Goal: Share content: Share content

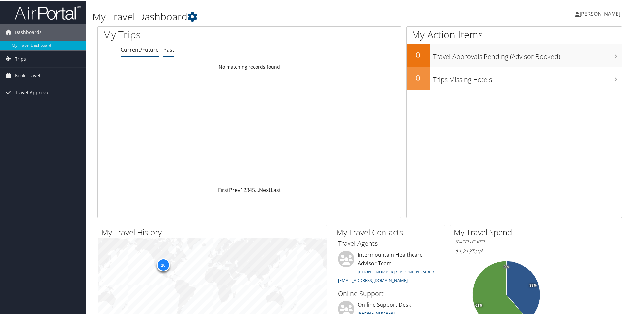
click at [170, 50] on link "Past" at bounding box center [168, 49] width 11 height 7
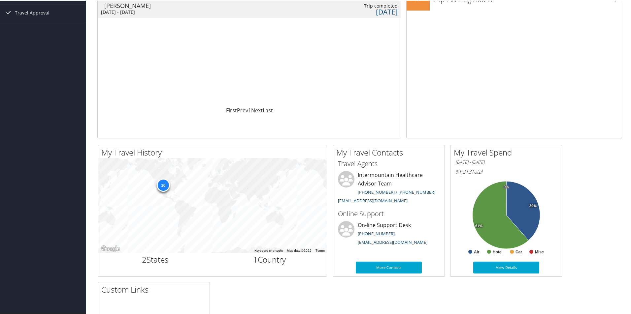
scroll to position [99, 0]
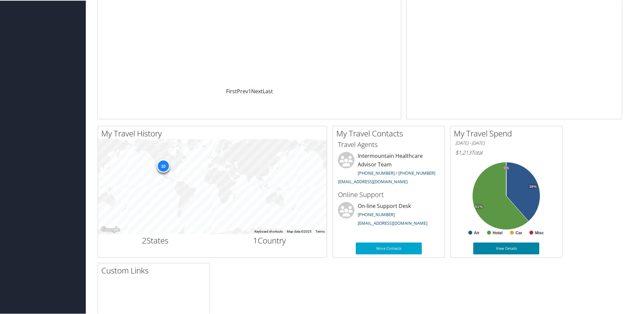
click at [498, 247] on link "View Details" at bounding box center [506, 248] width 66 height 12
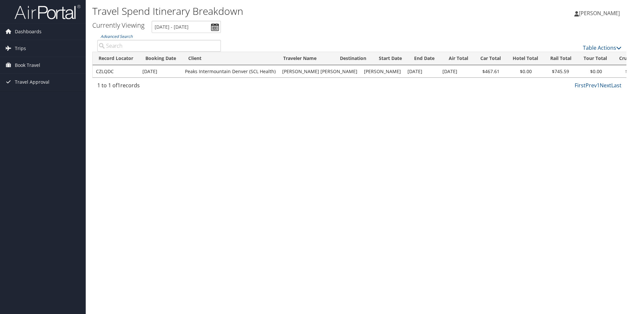
click at [117, 71] on td "CZLQDC" at bounding box center [116, 72] width 47 height 12
click at [254, 70] on td "Peaks Intermountain Denver (SCL Health)" at bounding box center [230, 72] width 97 height 12
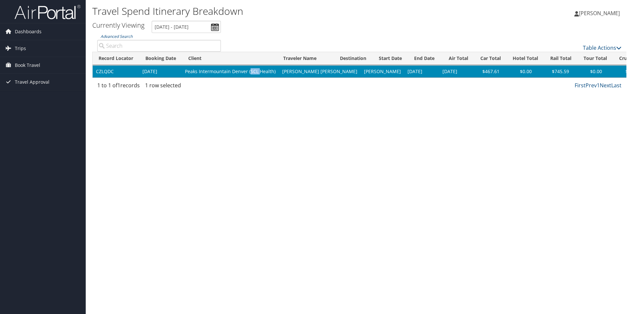
click at [254, 70] on td "Peaks Intermountain Denver (SCL Health)" at bounding box center [230, 72] width 97 height 12
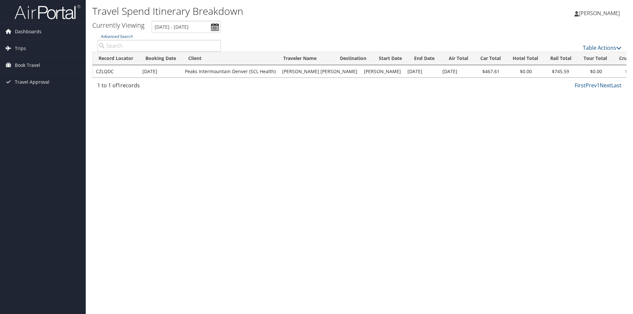
click at [301, 72] on td "[PERSON_NAME] [PERSON_NAME]" at bounding box center [320, 72] width 82 height 12
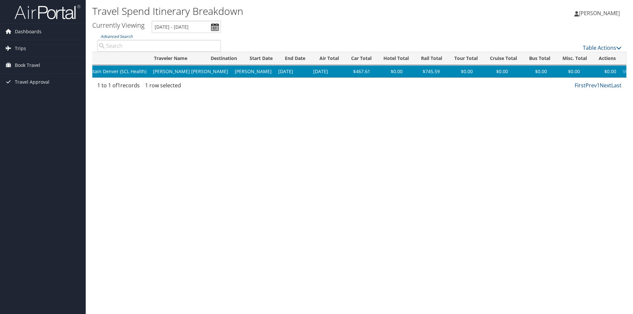
click at [633, 72] on link "Email" at bounding box center [642, 71] width 12 height 6
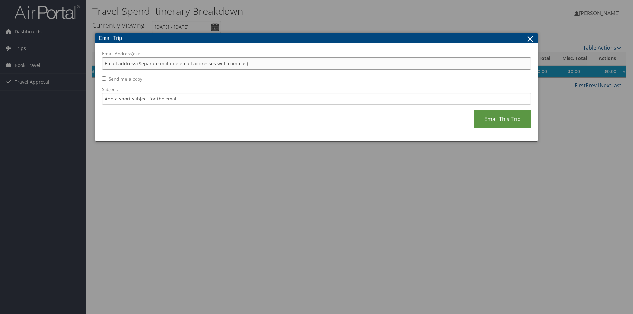
click at [257, 64] on input "Email Address(es):" at bounding box center [317, 63] width 430 height 12
type input "[EMAIL_ADDRESS][PERSON_NAME][DOMAIN_NAME]"
click at [185, 98] on input "Subject:" at bounding box center [317, 99] width 430 height 12
type input "trip details"
click at [512, 122] on link "Email This Trip" at bounding box center [502, 119] width 57 height 18
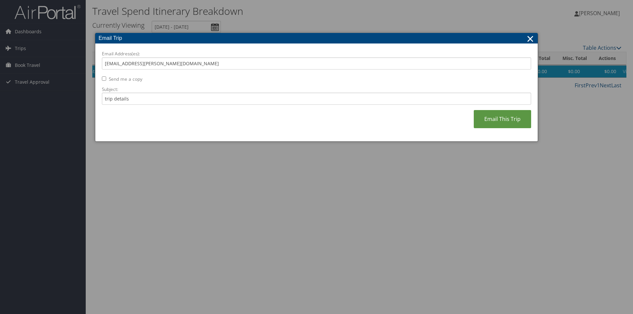
click at [126, 78] on label "Send me a copy" at bounding box center [126, 79] width 34 height 7
click at [106, 78] on input "Send me a copy" at bounding box center [104, 79] width 4 height 4
checkbox input "true"
click at [503, 117] on link "Email This Trip" at bounding box center [502, 119] width 57 height 18
drag, startPoint x: 530, startPoint y: 37, endPoint x: 542, endPoint y: 10, distance: 29.7
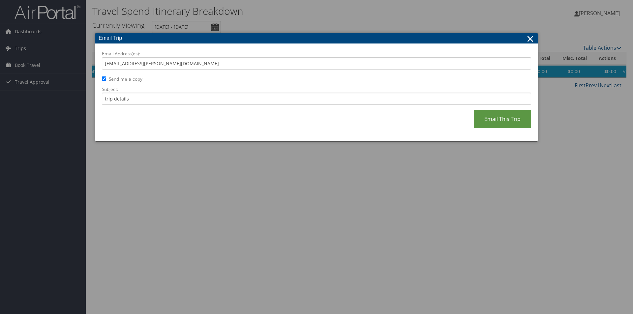
click at [530, 37] on link "×" at bounding box center [531, 38] width 8 height 13
